Goal: Task Accomplishment & Management: Use online tool/utility

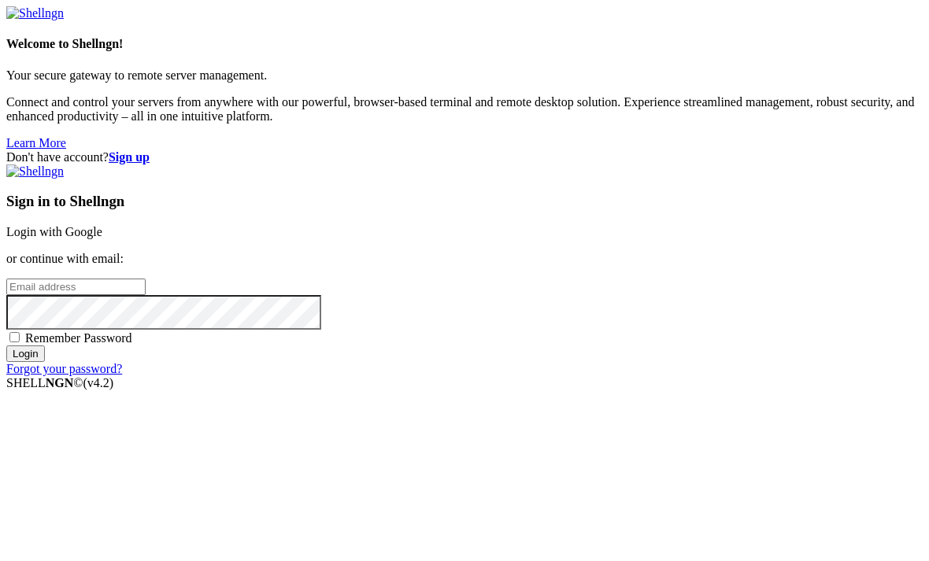
click at [102, 225] on link "Login with Google" at bounding box center [54, 231] width 96 height 13
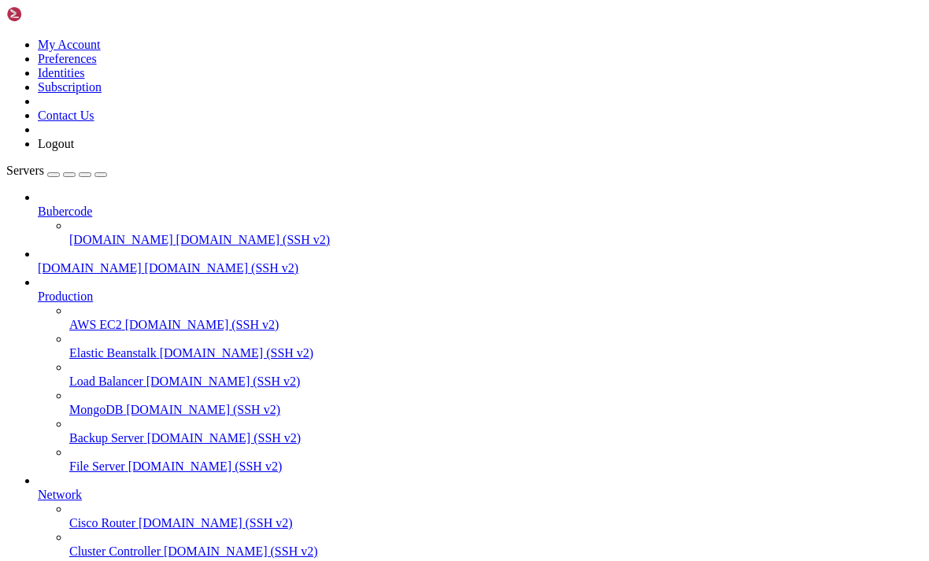
click at [101, 175] on icon "button" at bounding box center [101, 175] width 0 height 0
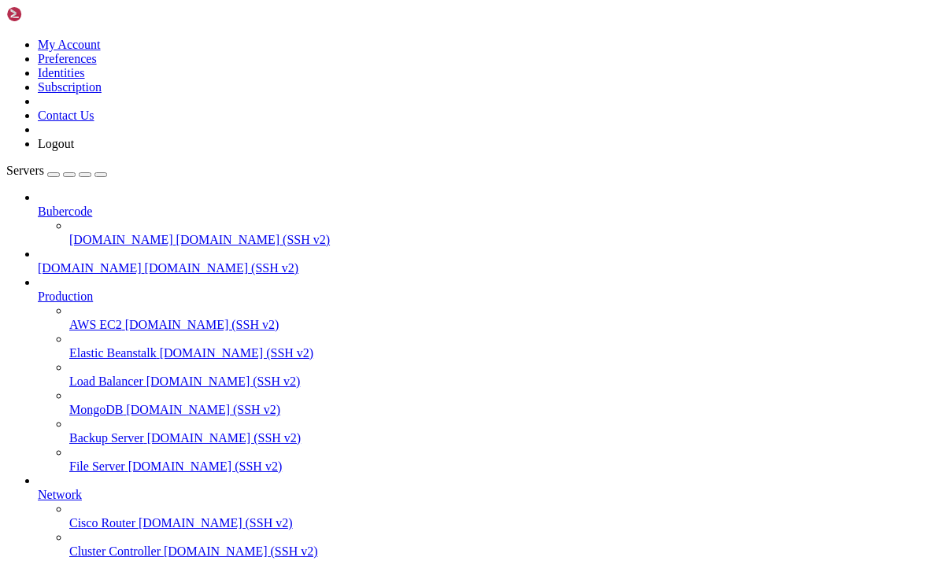
type input "/home/[DOMAIN_NAME][URL]"
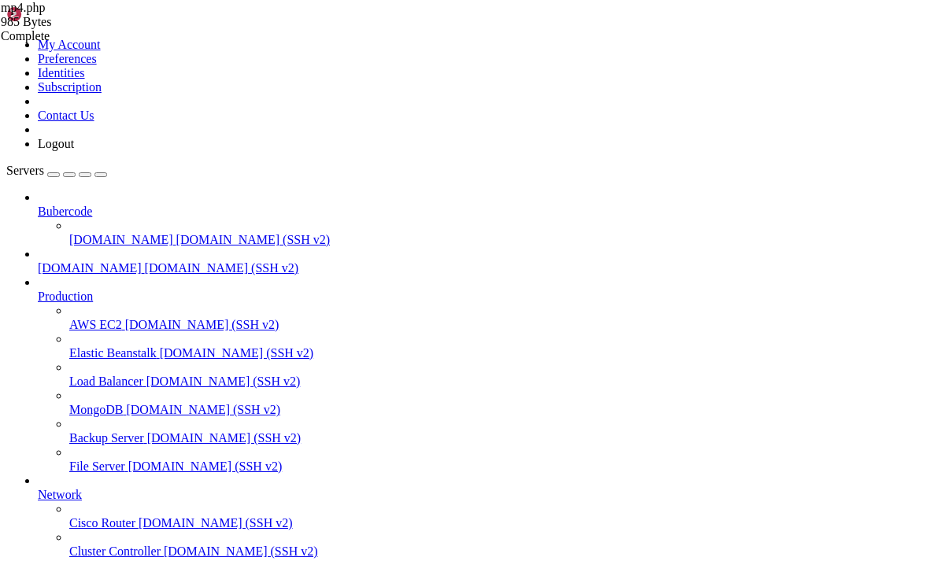
type textarea "</html>"
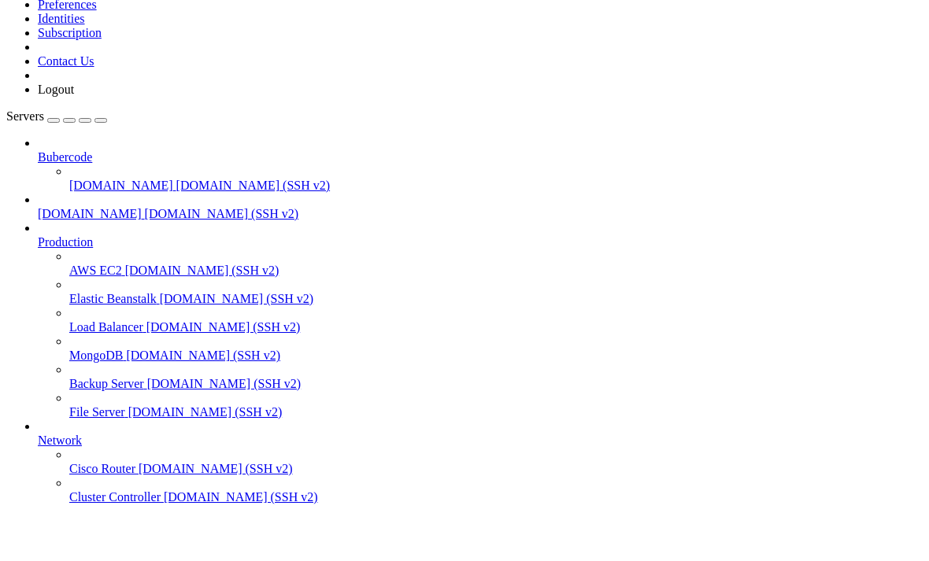
scroll to position [0, 0]
